Goal: Check status: Check status

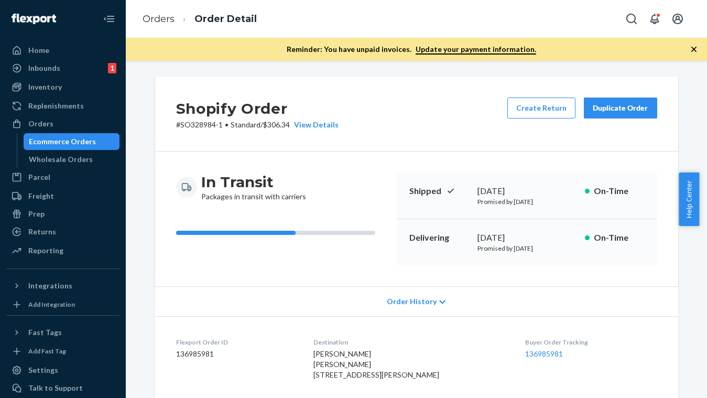
click at [78, 145] on div "Ecommerce Orders" at bounding box center [62, 141] width 67 height 10
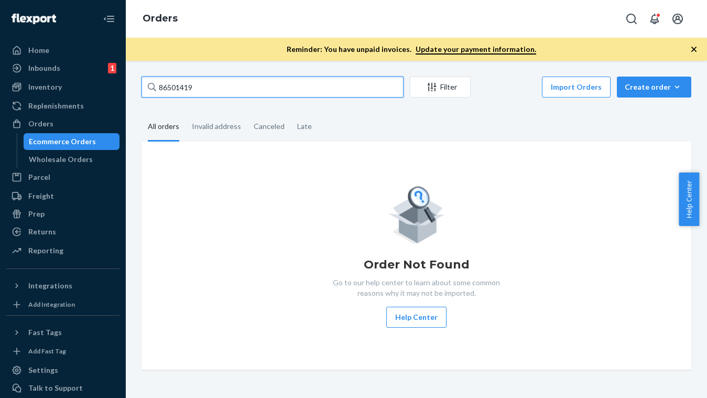
click at [185, 88] on input "86501419" at bounding box center [272, 86] width 262 height 21
click at [185, 89] on input "86501419" at bounding box center [272, 86] width 262 height 21
paste input "136602591"
type input "136602591"
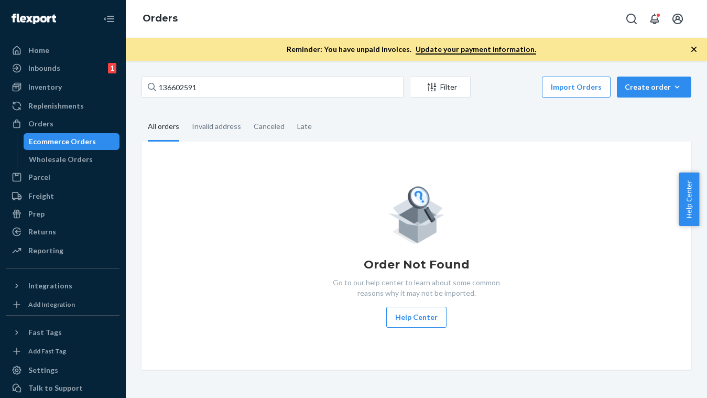
click at [694, 48] on icon "button" at bounding box center [693, 49] width 10 height 10
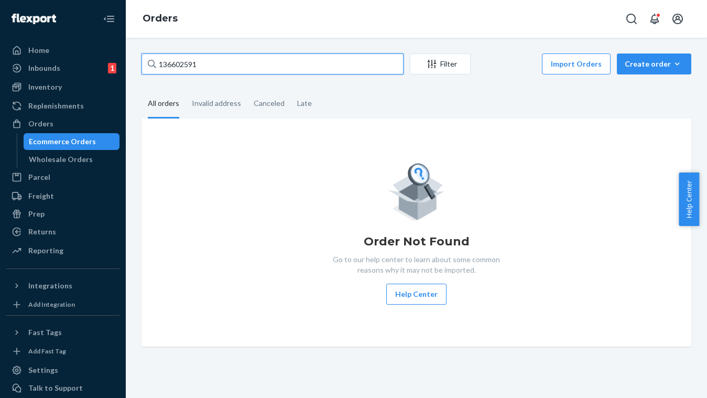
click at [184, 65] on input "136602591" at bounding box center [272, 63] width 262 height 21
click at [75, 147] on div "Ecommerce Orders" at bounding box center [72, 141] width 94 height 15
click at [171, 65] on input "136602591" at bounding box center [272, 63] width 262 height 21
